Goal: Task Accomplishment & Management: Manage account settings

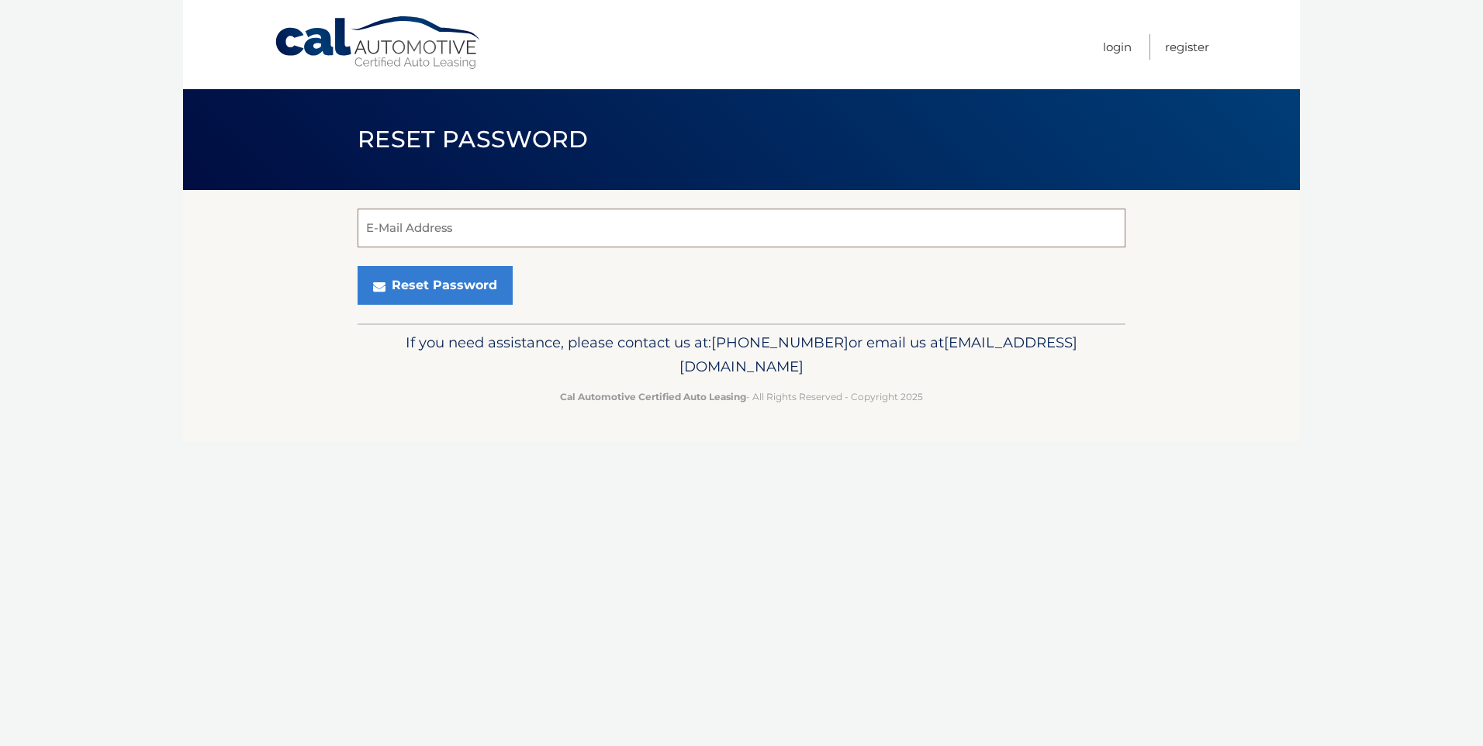
click at [409, 223] on input "E-Mail Address" at bounding box center [741, 228] width 768 height 39
type input "hball@tasca.com"
click at [413, 288] on button "Reset Password" at bounding box center [434, 285] width 155 height 39
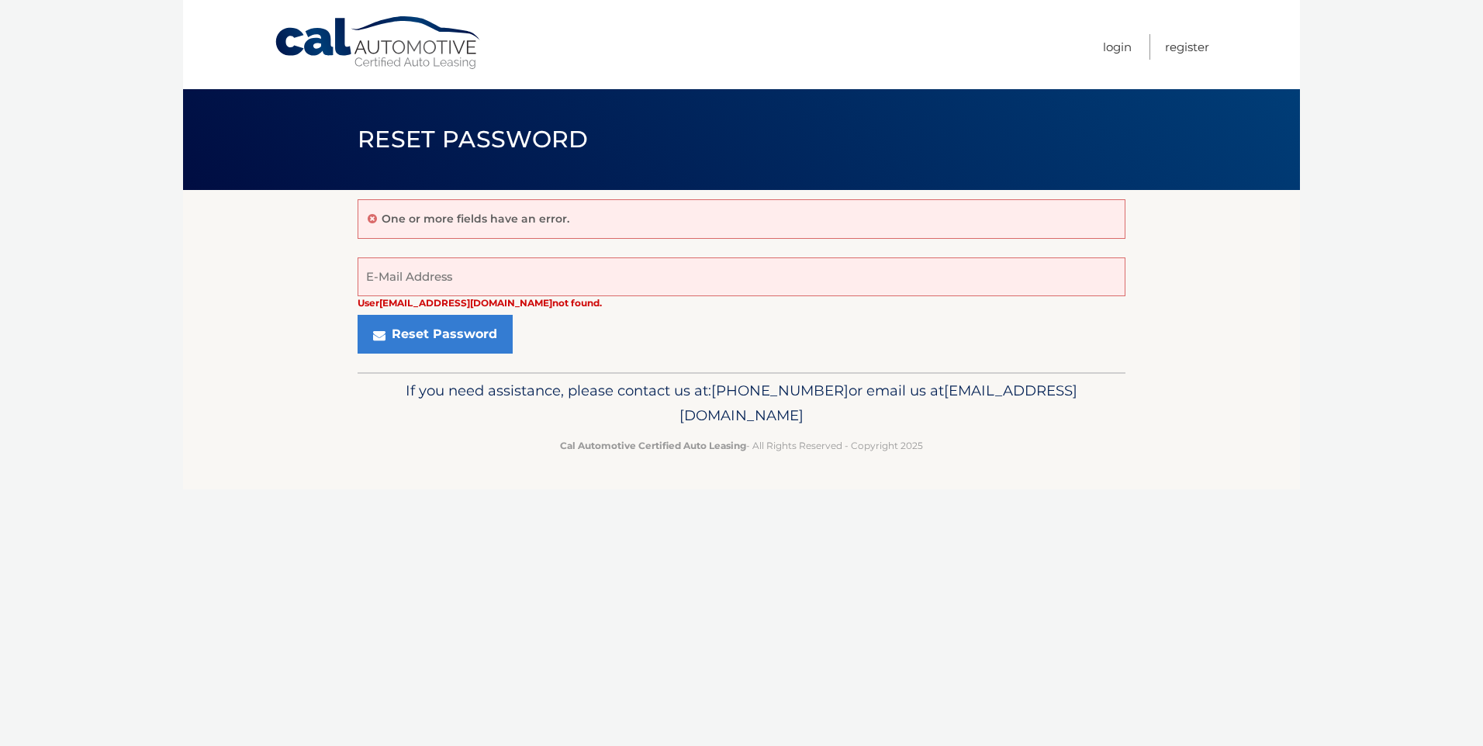
click at [81, 315] on body "Cal Automotive Menu Login Register Reset Password" at bounding box center [741, 373] width 1483 height 746
click at [1115, 45] on link "Login" at bounding box center [1117, 47] width 29 height 26
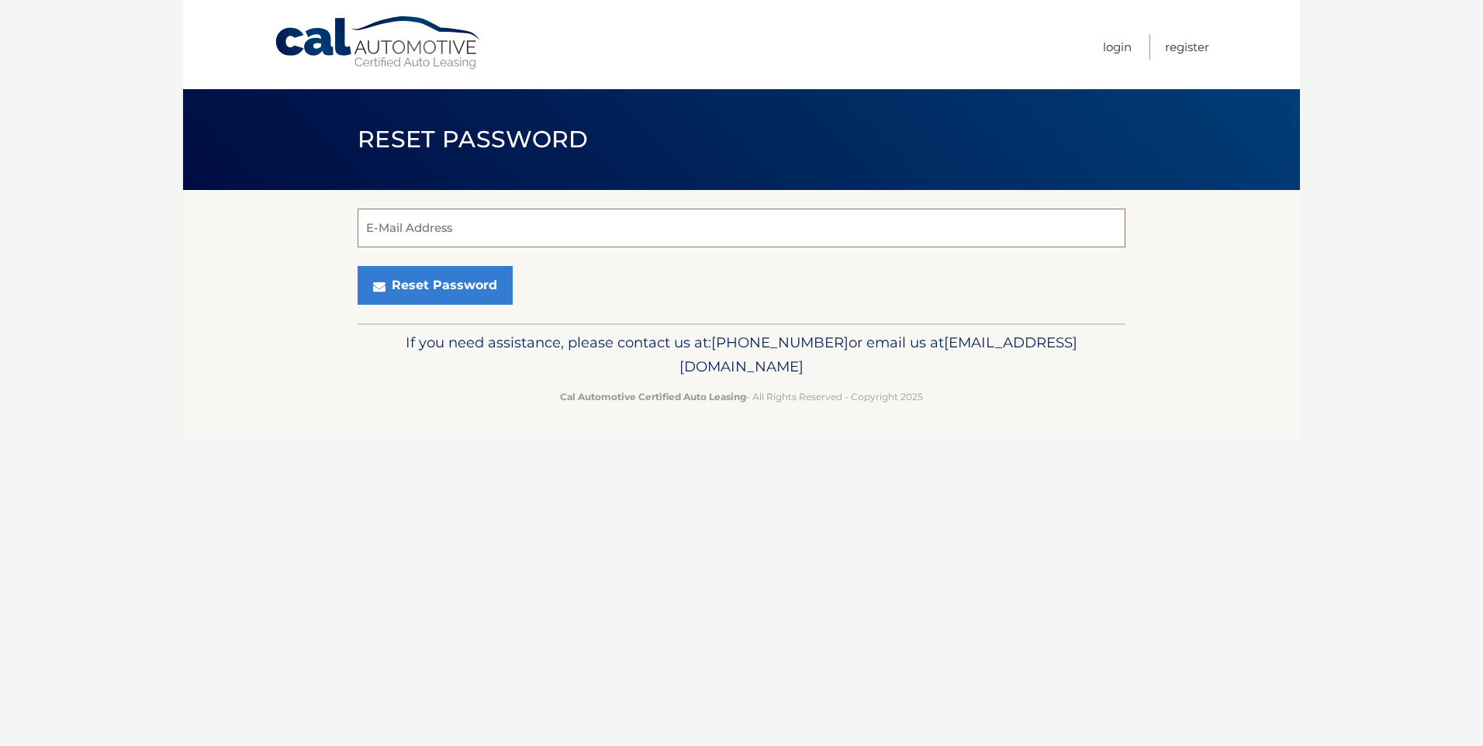
click at [439, 229] on input "E-Mail Address" at bounding box center [741, 228] width 768 height 39
click at [430, 230] on input "E-Mail Address" at bounding box center [741, 228] width 768 height 39
type input "hball@tasca.com"
click at [400, 291] on button "Reset Password" at bounding box center [434, 285] width 155 height 39
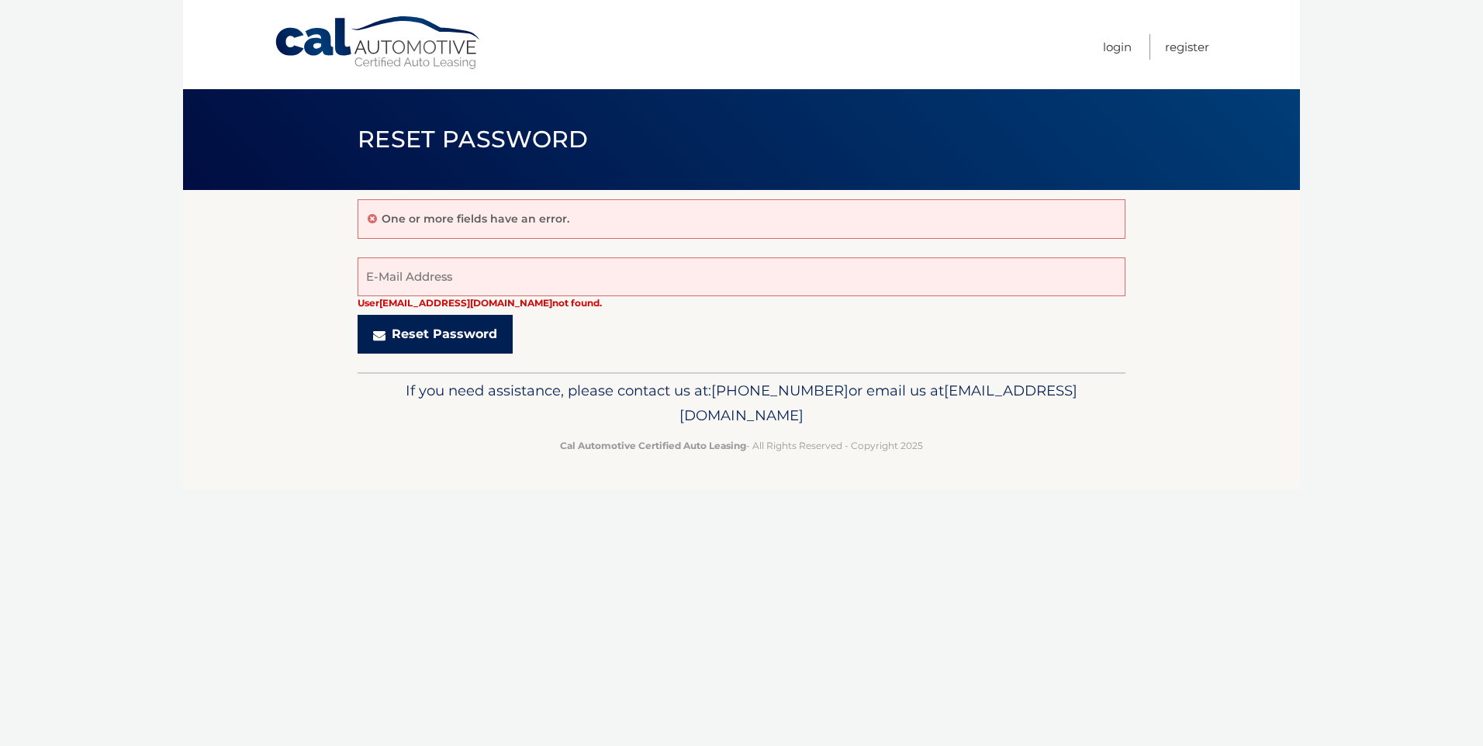
click at [450, 330] on button "Reset Password" at bounding box center [434, 334] width 155 height 39
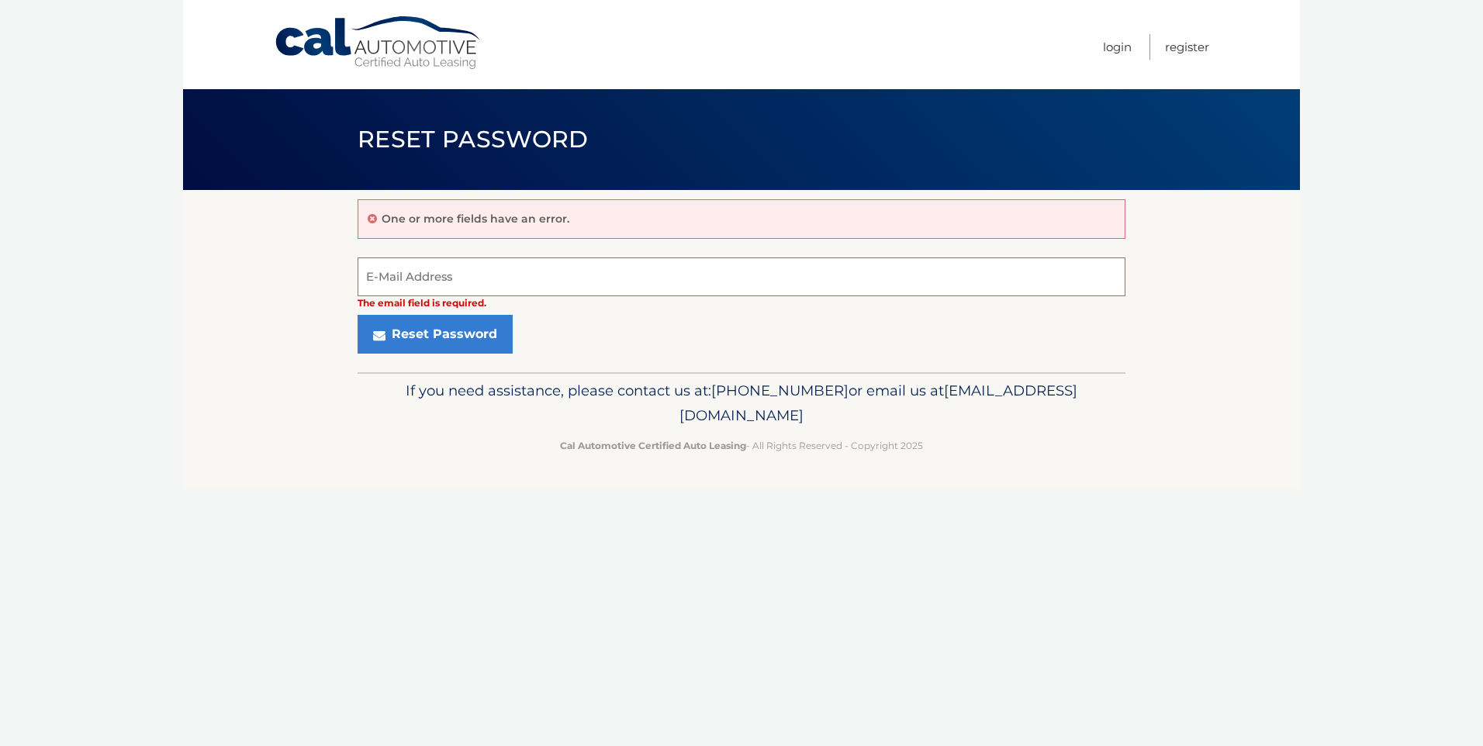
click at [486, 276] on input "E-Mail Address" at bounding box center [741, 276] width 768 height 39
type input "[EMAIL_ADDRESS][DOMAIN_NAME]"
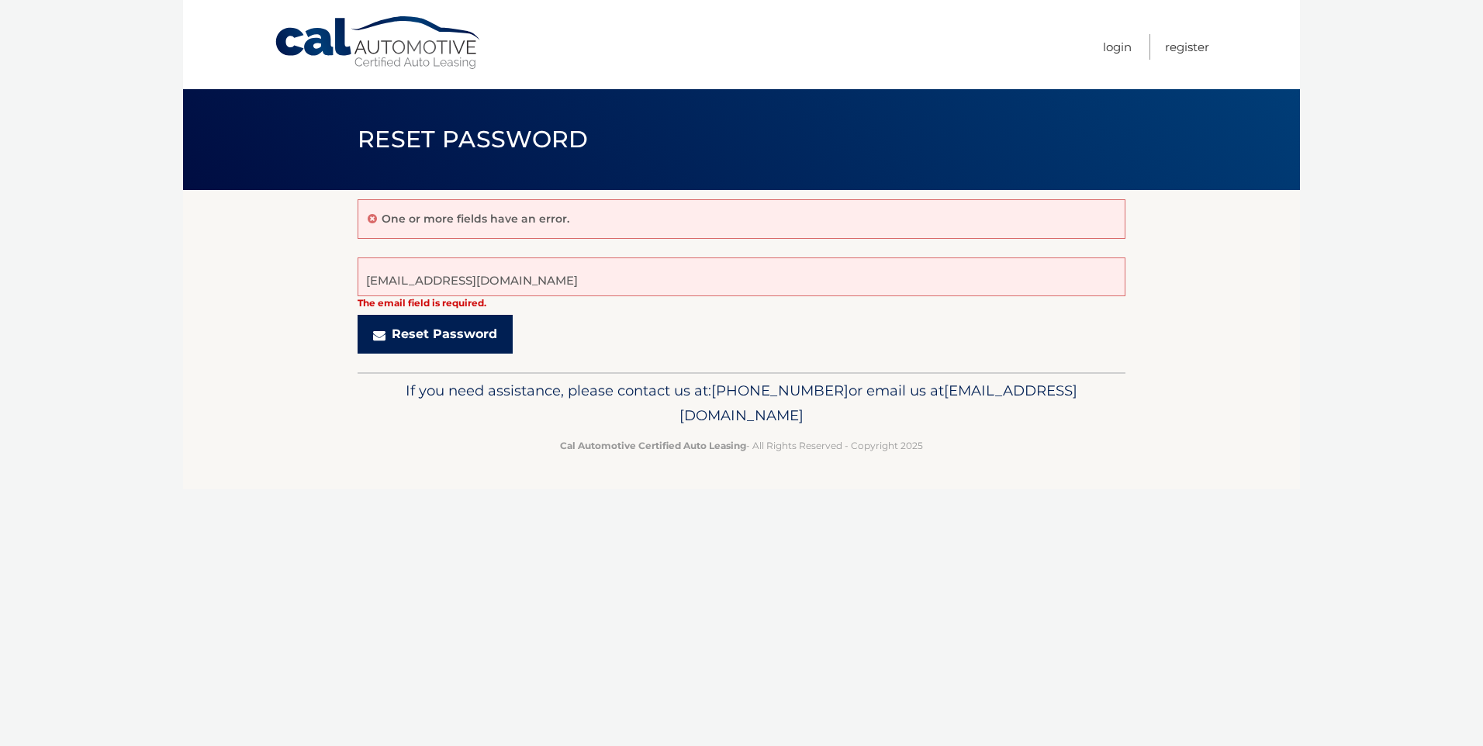
click at [370, 326] on button "Reset Password" at bounding box center [434, 334] width 155 height 39
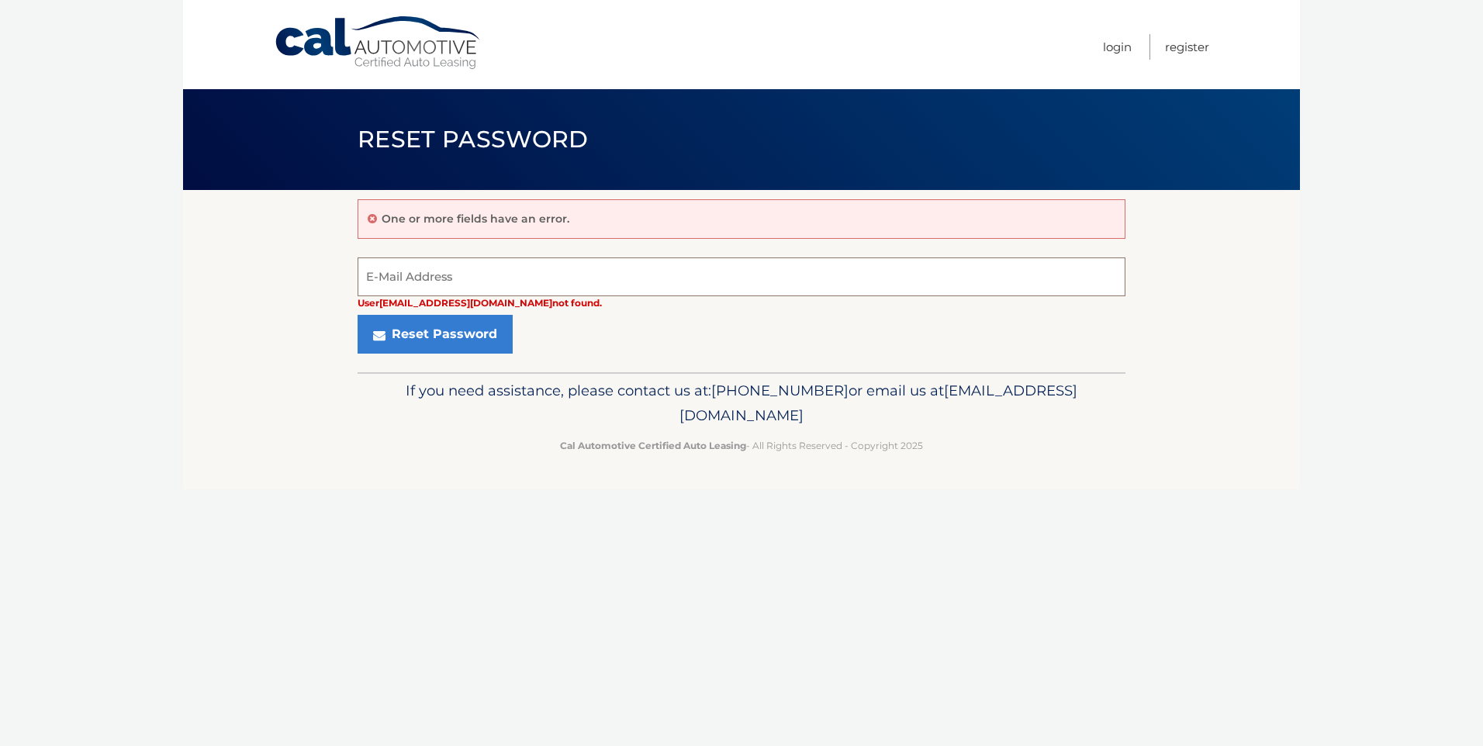
click at [423, 285] on input "E-Mail Address" at bounding box center [741, 276] width 768 height 39
